Goal: Task Accomplishment & Management: Manage account settings

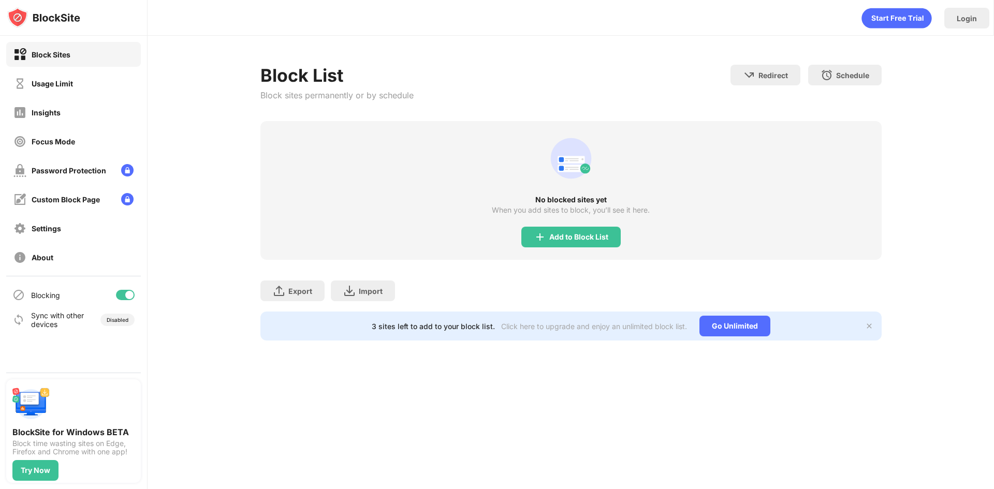
drag, startPoint x: 370, startPoint y: 56, endPoint x: 356, endPoint y: 38, distance: 22.9
click at [370, 56] on div "Block List Block sites permanently or by schedule Redirect Choose a site to be …" at bounding box center [571, 203] width 846 height 334
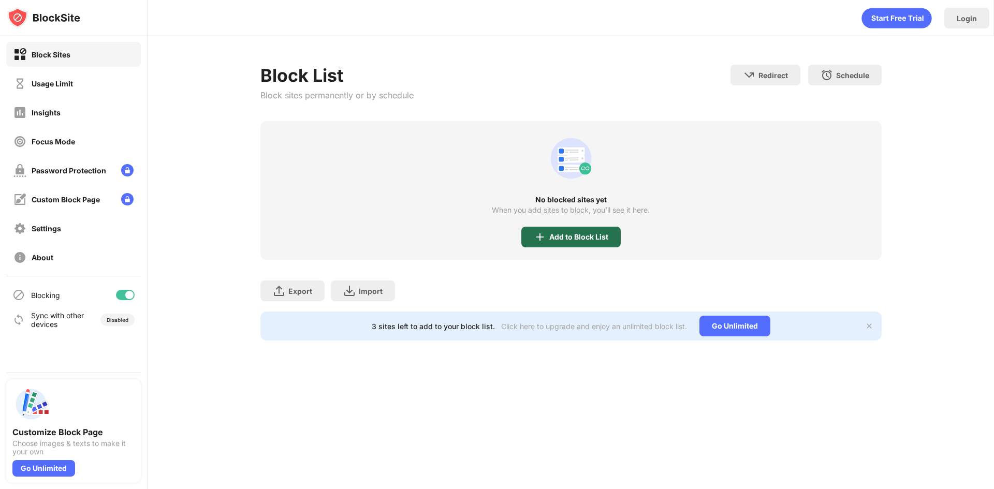
click at [544, 236] on img at bounding box center [540, 237] width 12 height 12
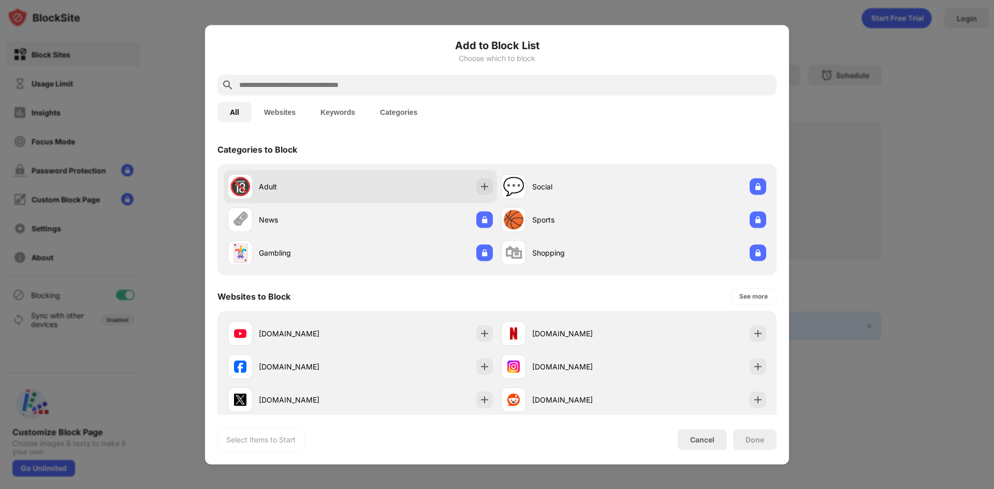
click at [438, 189] on div "🔞 Adult" at bounding box center [360, 186] width 273 height 33
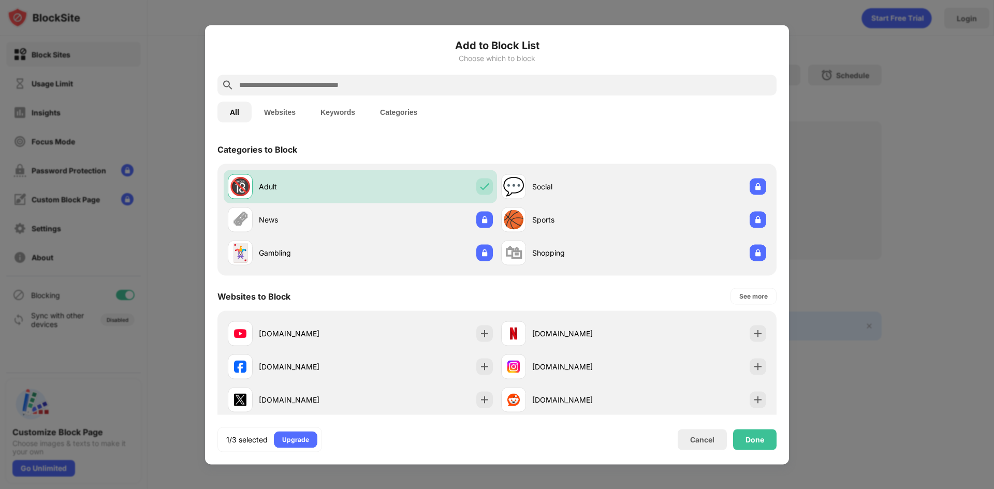
click at [747, 436] on div "Done" at bounding box center [755, 439] width 19 height 8
